Goal: Information Seeking & Learning: Find specific fact

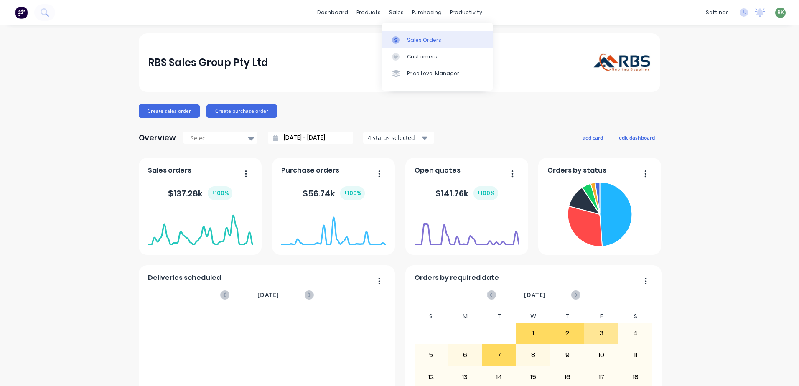
click at [407, 41] on div "Sales Orders" at bounding box center [424, 40] width 34 height 8
click at [413, 40] on div "Sales Orders" at bounding box center [424, 40] width 34 height 8
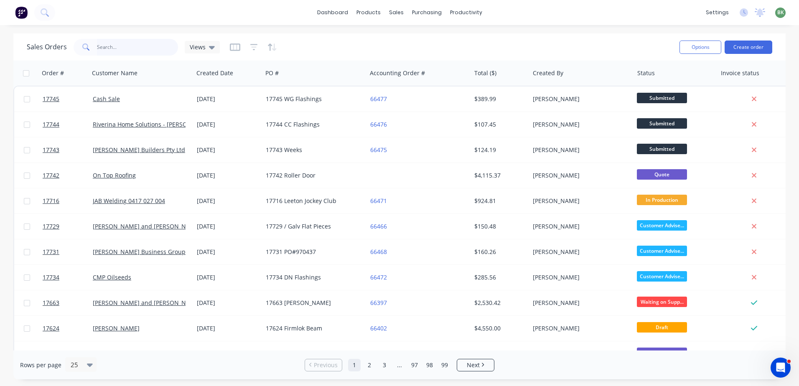
click at [115, 50] on input "text" at bounding box center [137, 47] width 81 height 17
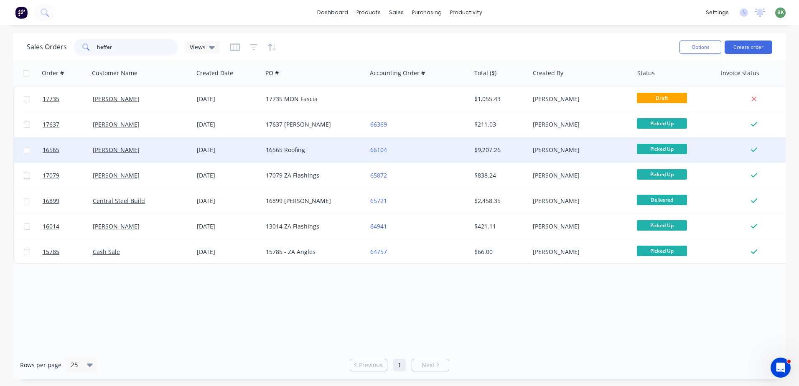
type input "heffer"
click at [275, 151] on div "16565 Roofing" at bounding box center [312, 150] width 93 height 8
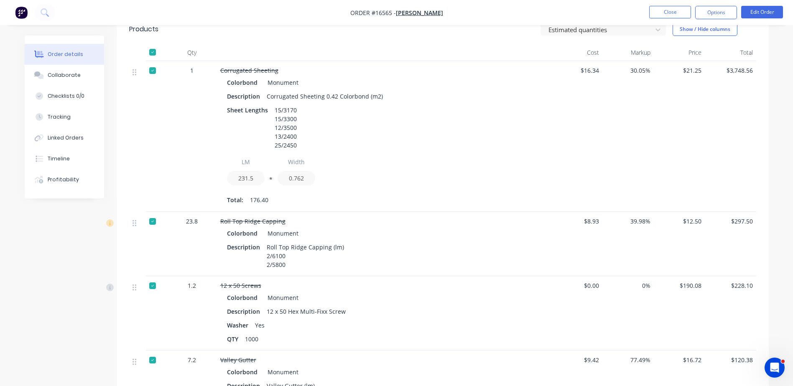
scroll to position [293, 0]
click at [62, 76] on div "Collaborate" at bounding box center [64, 75] width 33 height 8
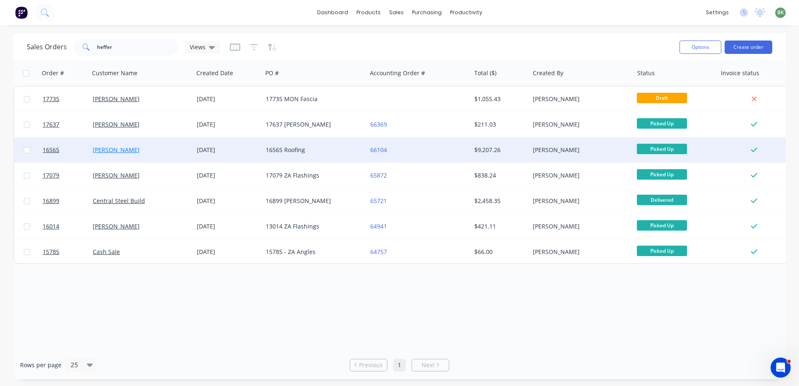
click at [104, 150] on link "Jason Heffer" at bounding box center [116, 150] width 47 height 8
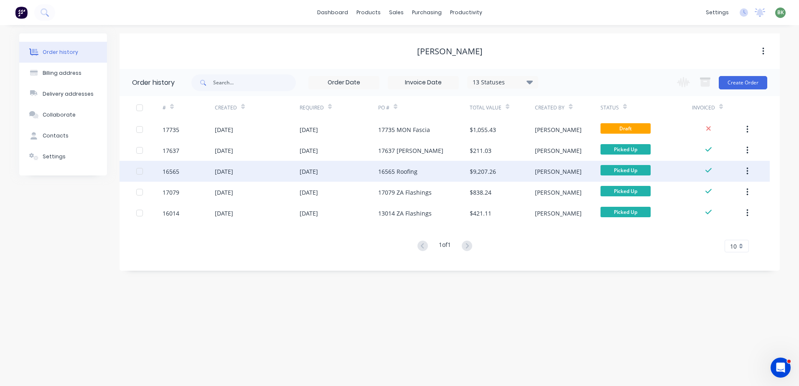
click at [382, 172] on div "16565 Roofing" at bounding box center [397, 171] width 39 height 9
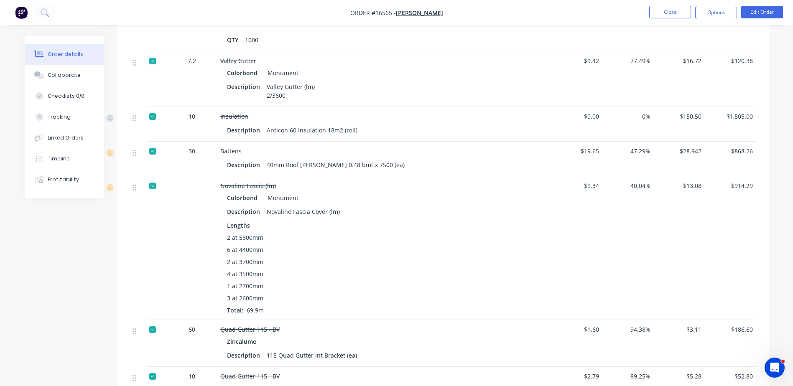
scroll to position [585, 0]
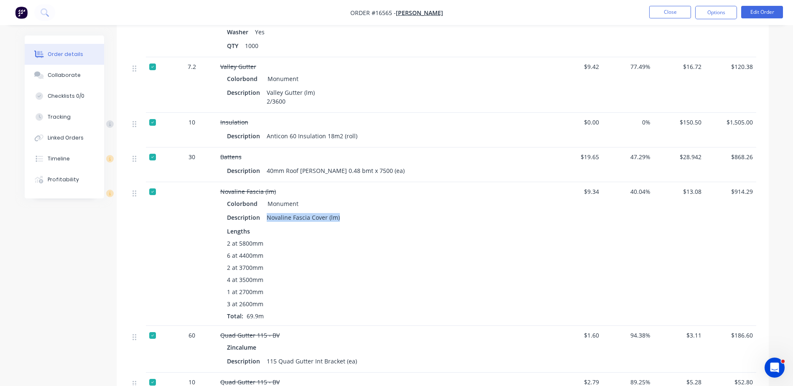
drag, startPoint x: 265, startPoint y: 205, endPoint x: 339, endPoint y: 205, distance: 74.4
click at [339, 211] on div "Novaline Fascia Cover (lm)" at bounding box center [303, 217] width 80 height 12
drag, startPoint x: 339, startPoint y: 205, endPoint x: 344, endPoint y: 211, distance: 7.2
click at [344, 211] on div "Description Novaline Fascia Cover (lm)" at bounding box center [384, 217] width 314 height 12
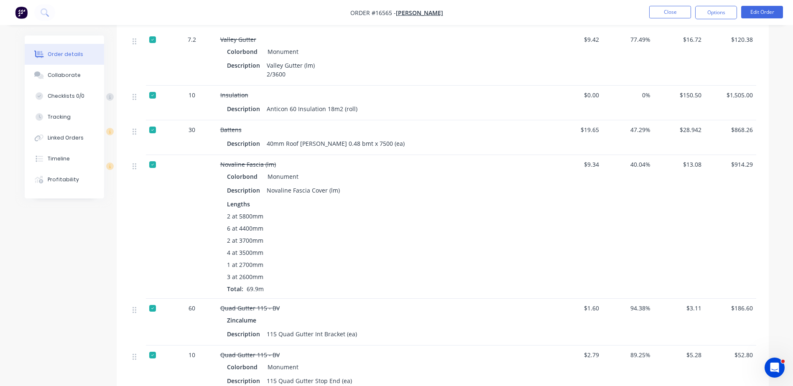
scroll to position [627, 0]
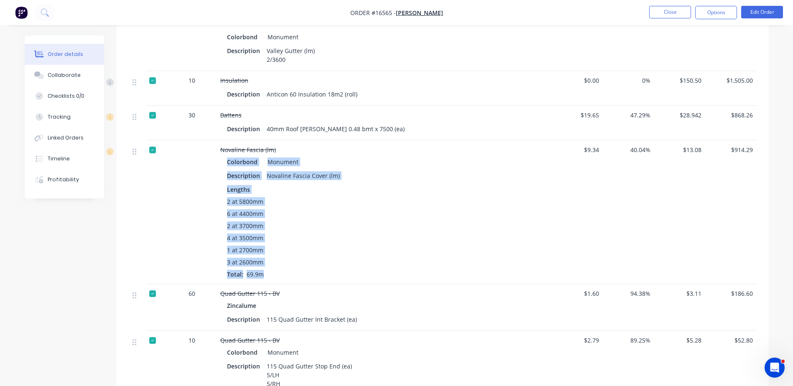
drag, startPoint x: 265, startPoint y: 263, endPoint x: 222, endPoint y: 151, distance: 119.8
click at [222, 156] on div "Colorbond Monument Description Novaline Fascia Cover (lm) Lengths 2 at 5800mm 6…" at bounding box center [384, 217] width 328 height 123
drag, startPoint x: 222, startPoint y: 151, endPoint x: 365, endPoint y: 194, distance: 149.3
click at [365, 197] on div "2 at 5800mm 6 at 4400mm 2 at 3700mm 4 at 3500mm 1 at 2700mm 3 at 2600mm Total: …" at bounding box center [384, 237] width 314 height 81
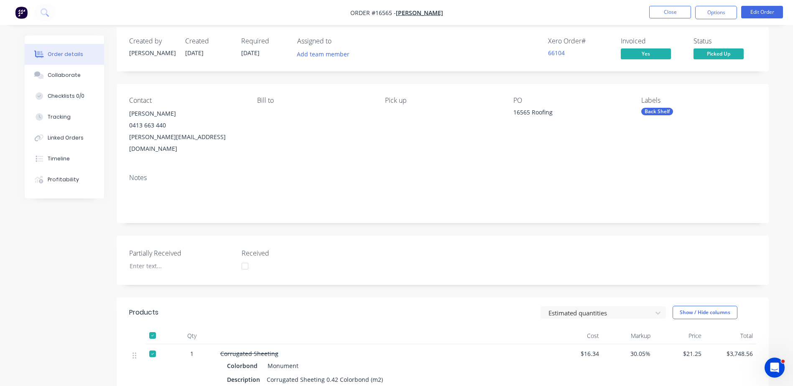
scroll to position [0, 0]
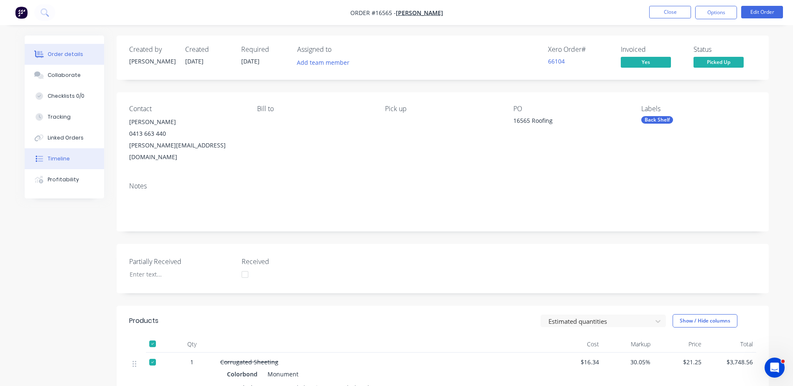
click at [64, 158] on div "Timeline" at bounding box center [59, 159] width 22 height 8
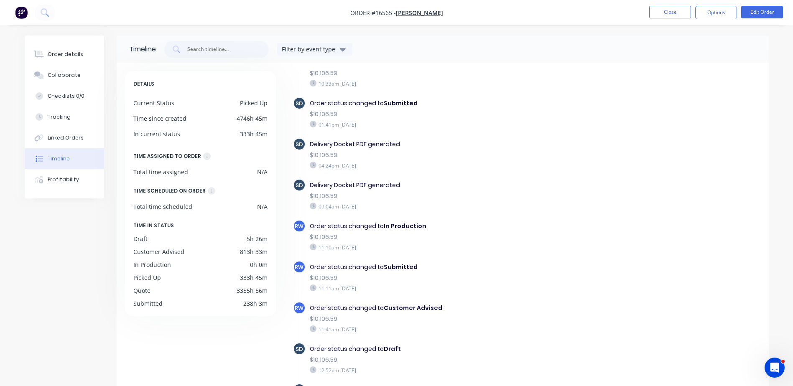
scroll to position [84, 0]
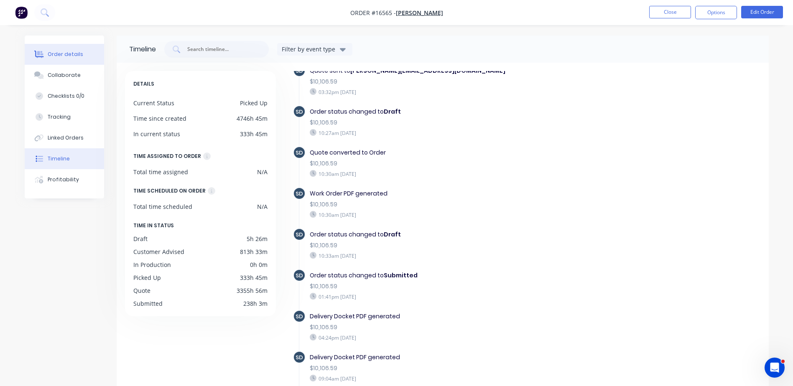
click at [60, 58] on button "Order details" at bounding box center [64, 54] width 79 height 21
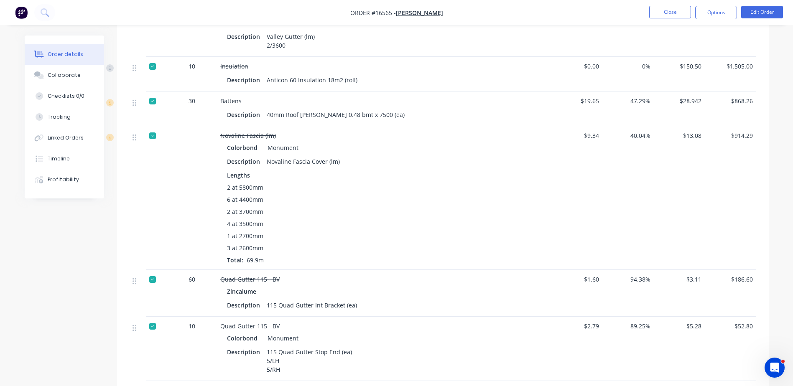
drag, startPoint x: 453, startPoint y: 143, endPoint x: 453, endPoint y: 119, distance: 24.2
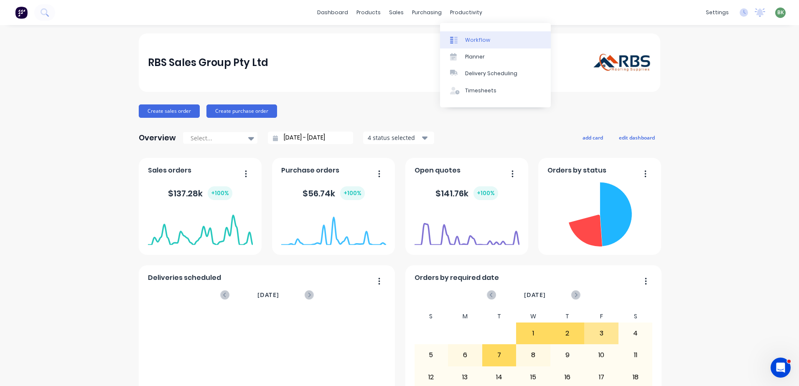
click at [469, 43] on div "Workflow" at bounding box center [477, 40] width 25 height 8
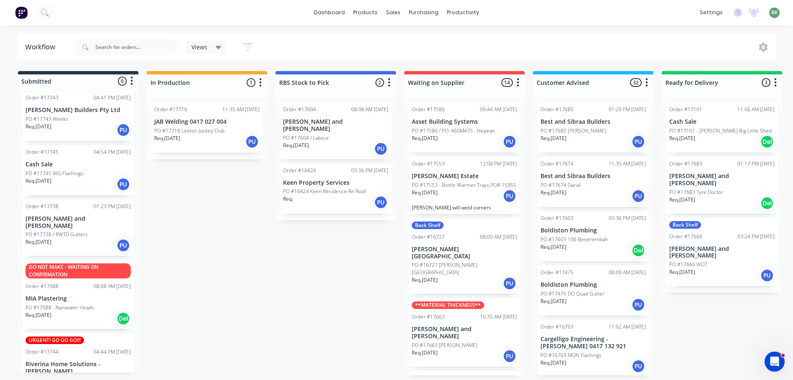
scroll to position [97, 0]
